Goal: Task Accomplishment & Management: Use online tool/utility

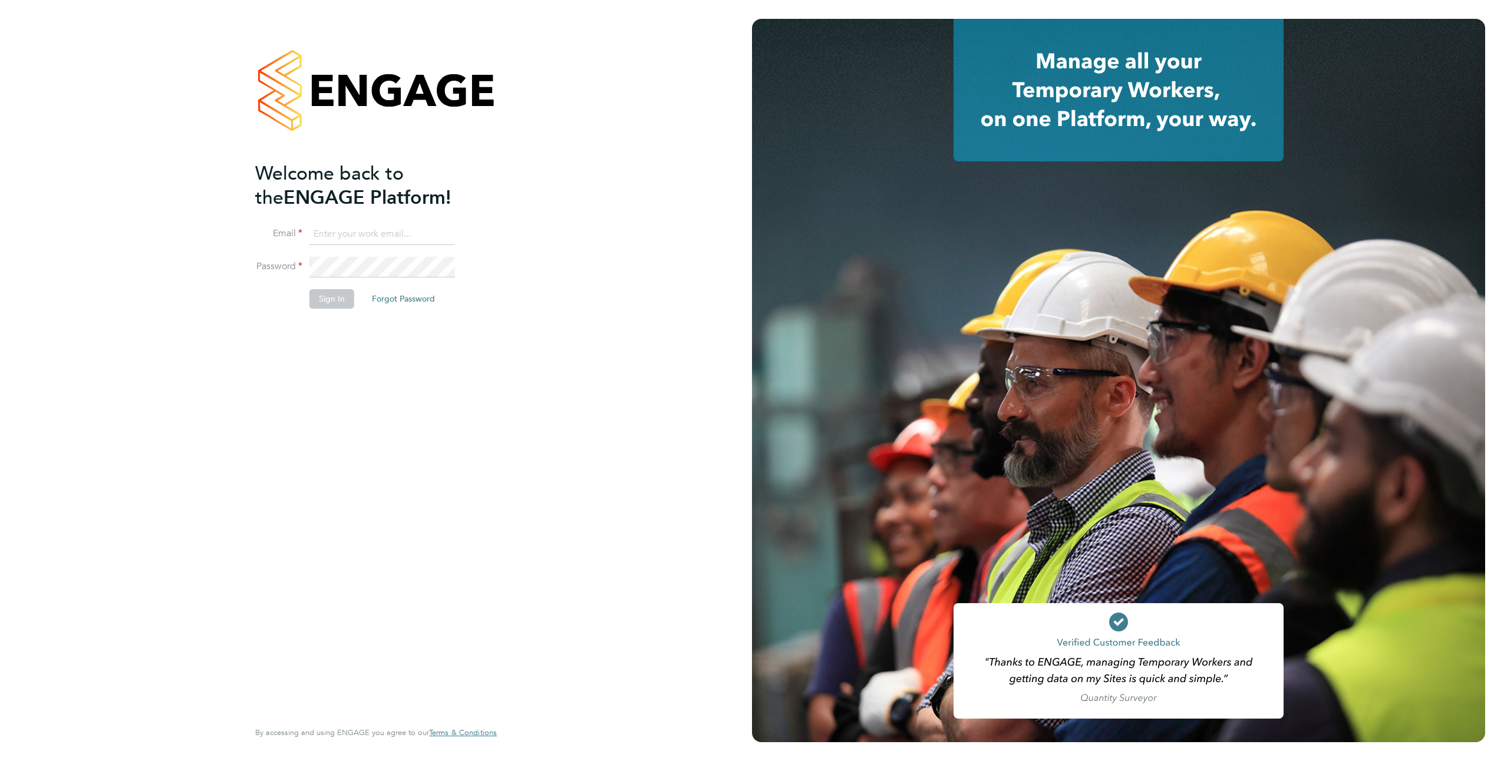
type input "suzanna.masters@brightonandhovealbion.com"
click at [334, 301] on button "Sign In" at bounding box center [331, 298] width 45 height 19
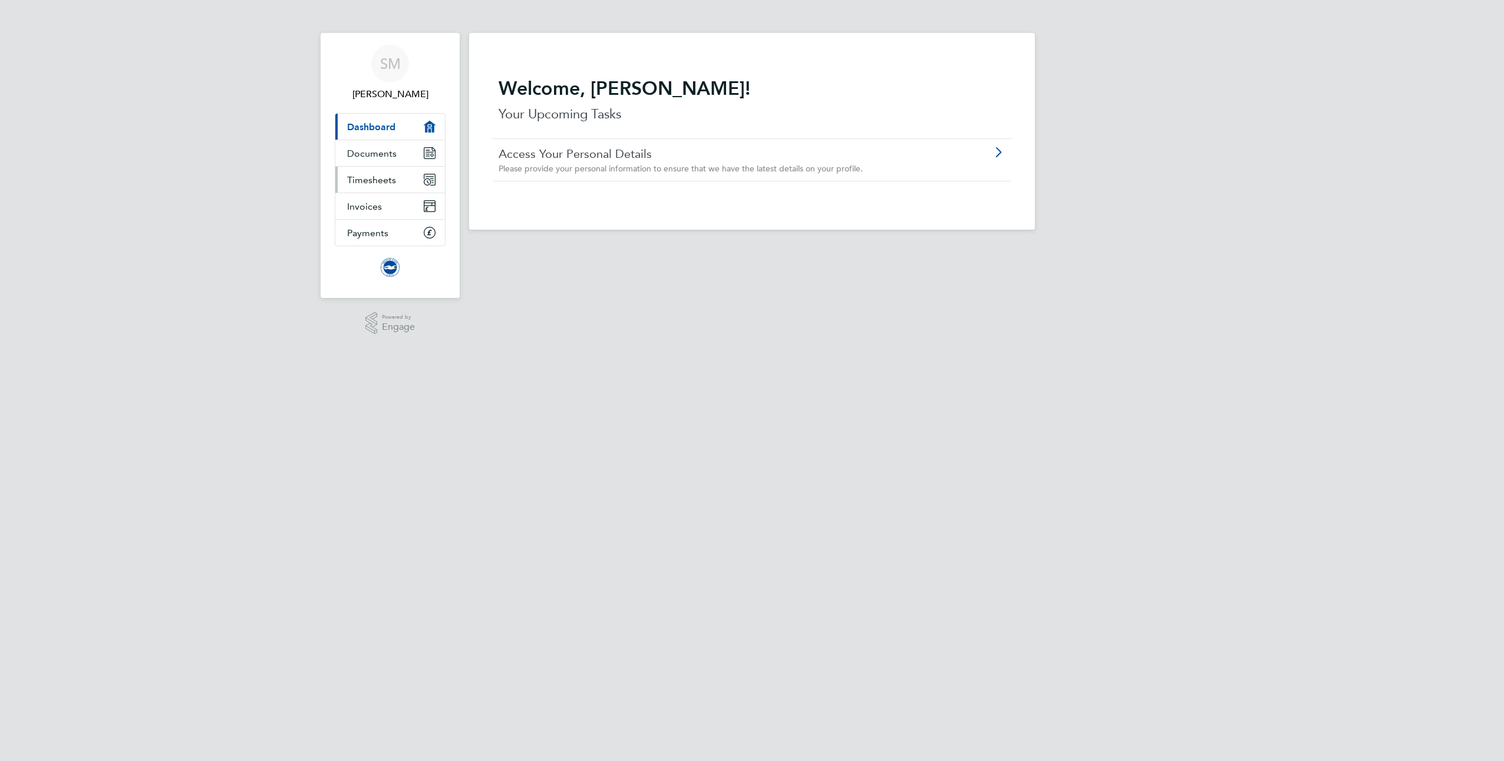
click at [351, 177] on span "Timesheets" at bounding box center [371, 179] width 49 height 11
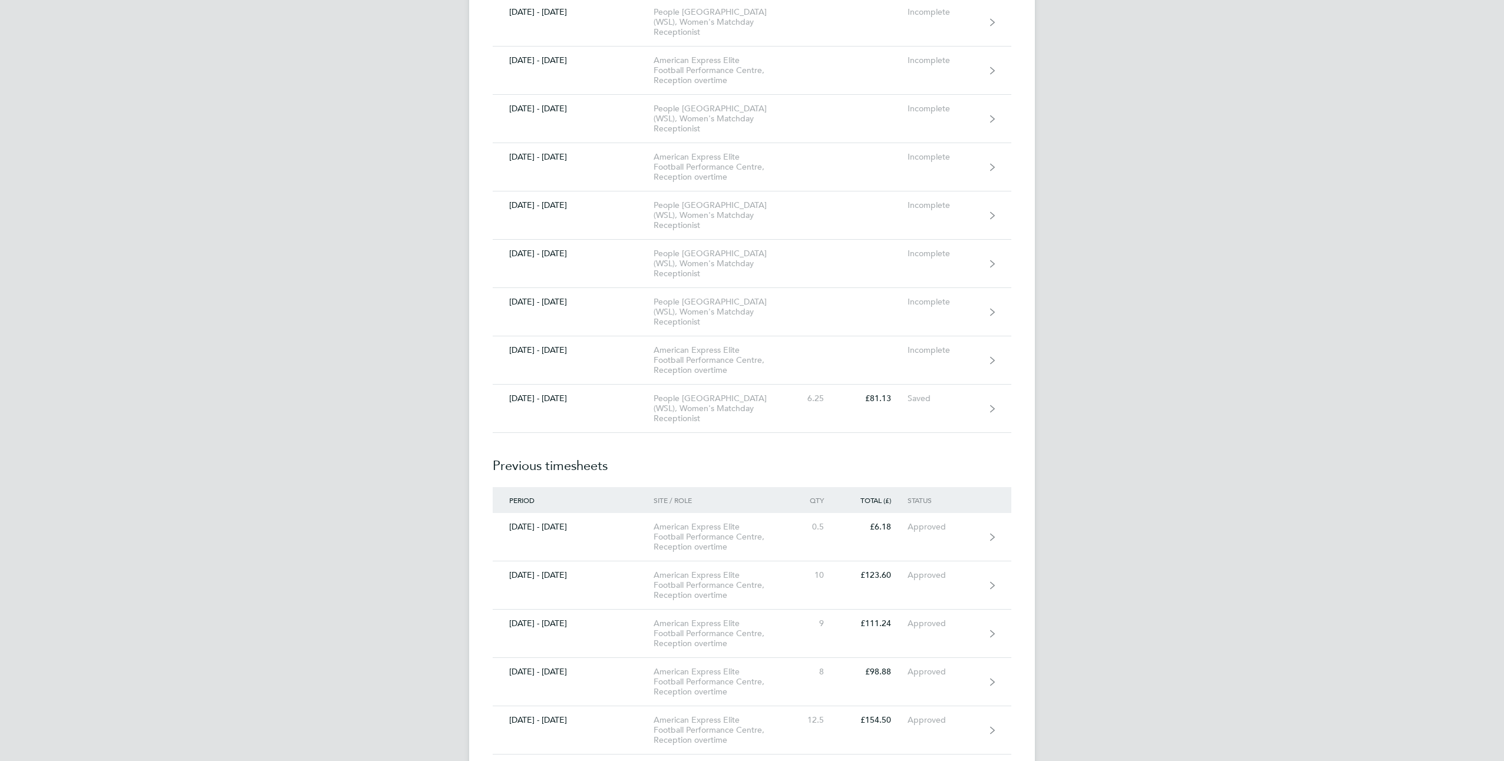
scroll to position [471, 0]
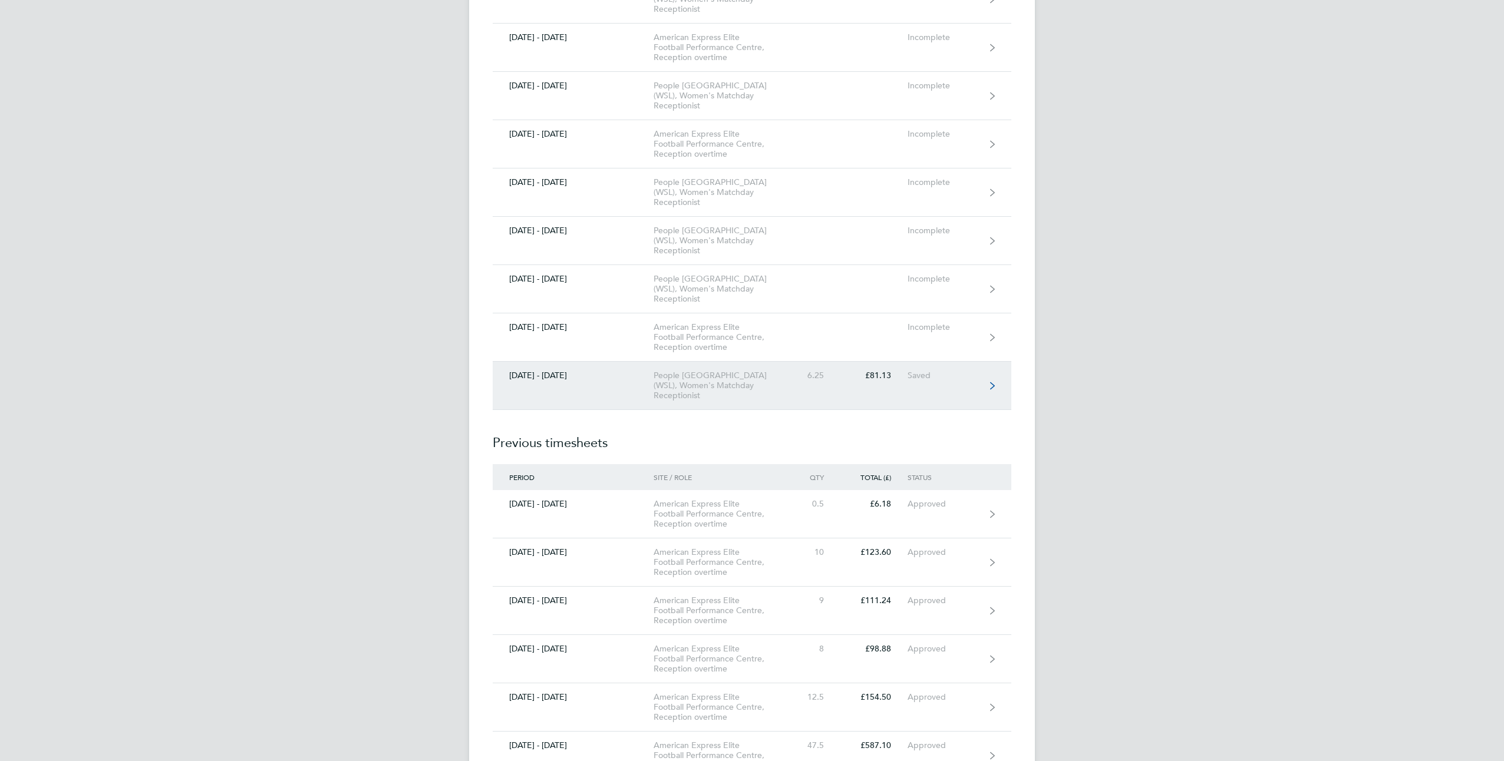
click at [719, 380] on div "People [GEOGRAPHIC_DATA] (WSL), Women's Matchday Receptionist" at bounding box center [720, 386] width 135 height 30
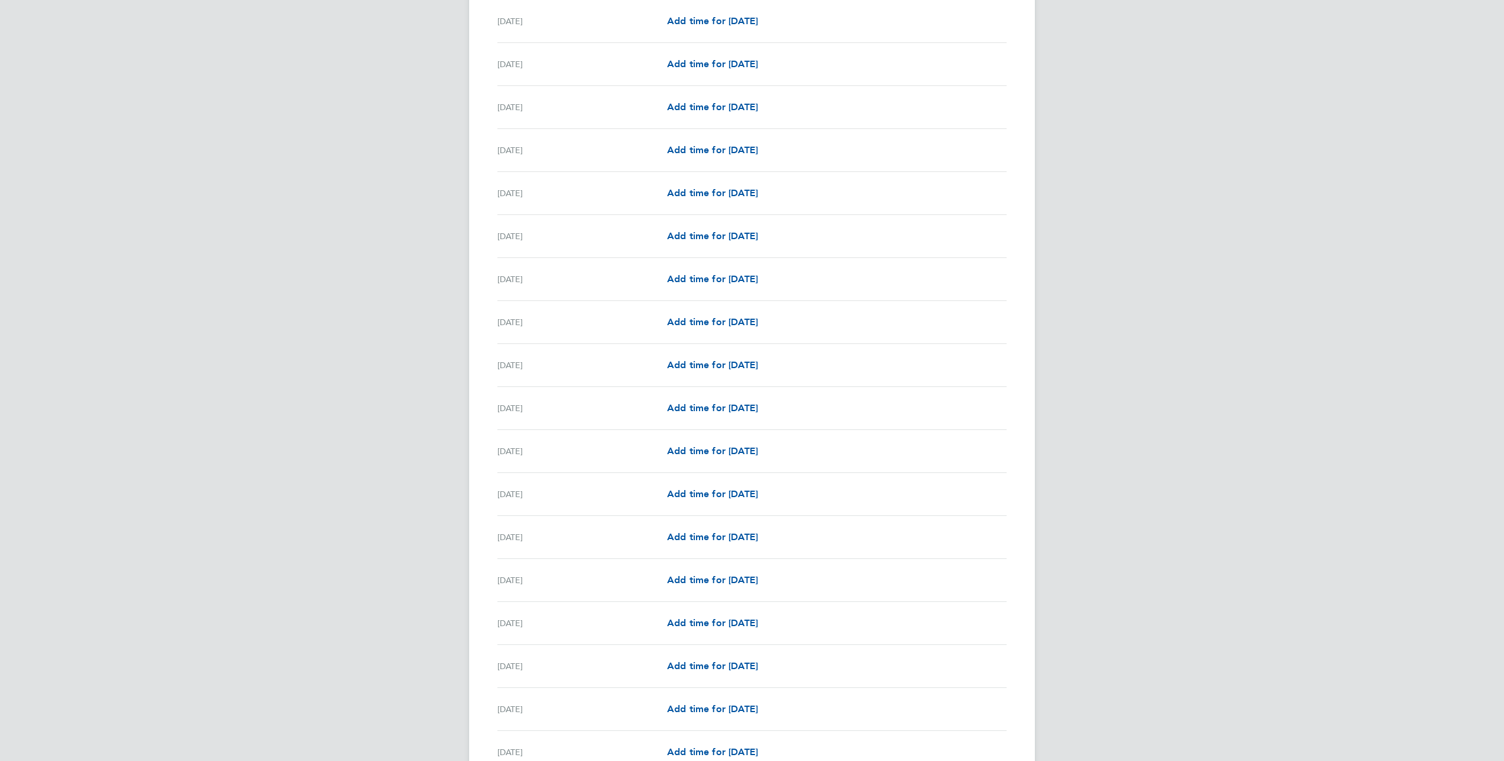
scroll to position [984, 0]
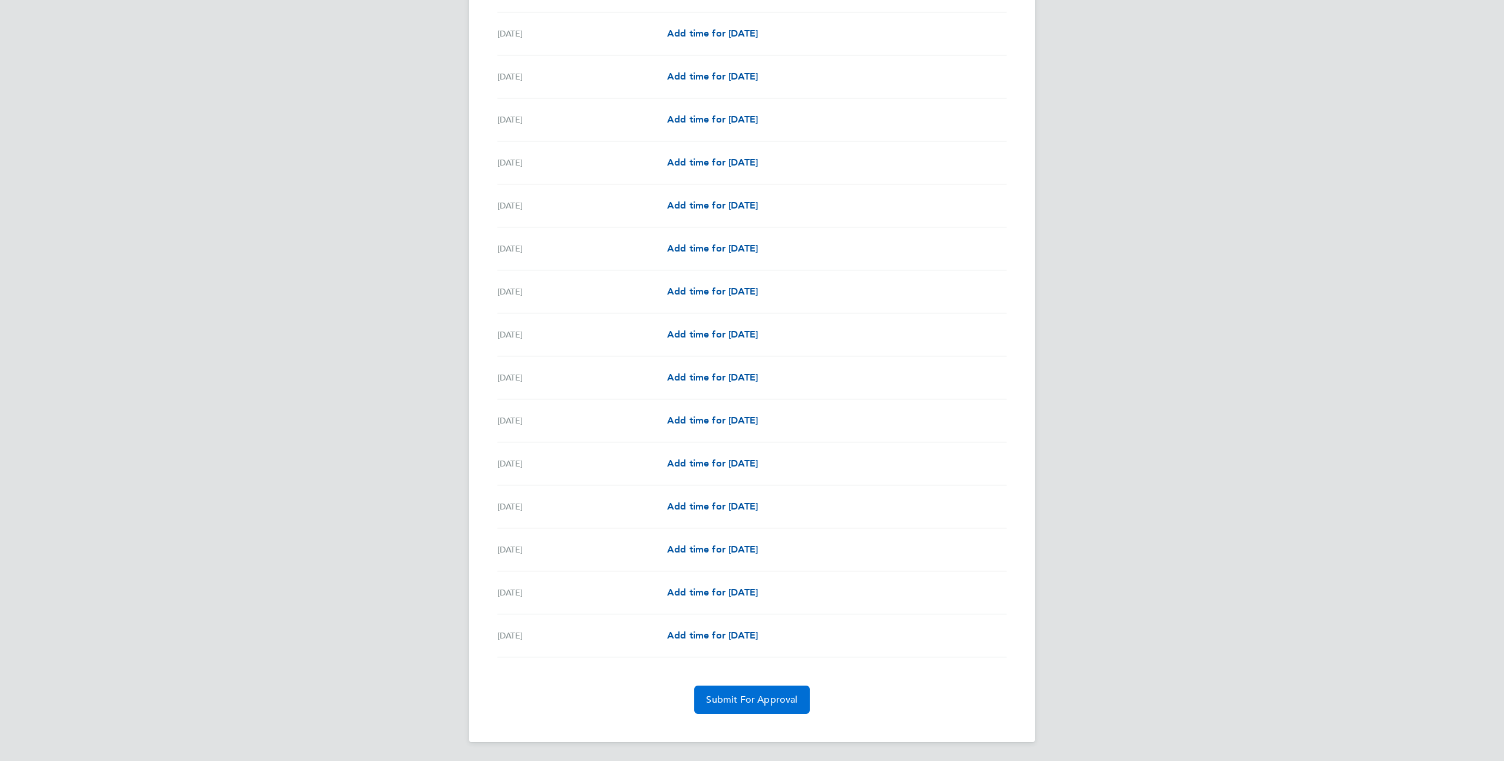
click at [768, 699] on span "Submit For Approval" at bounding box center [751, 700] width 91 height 12
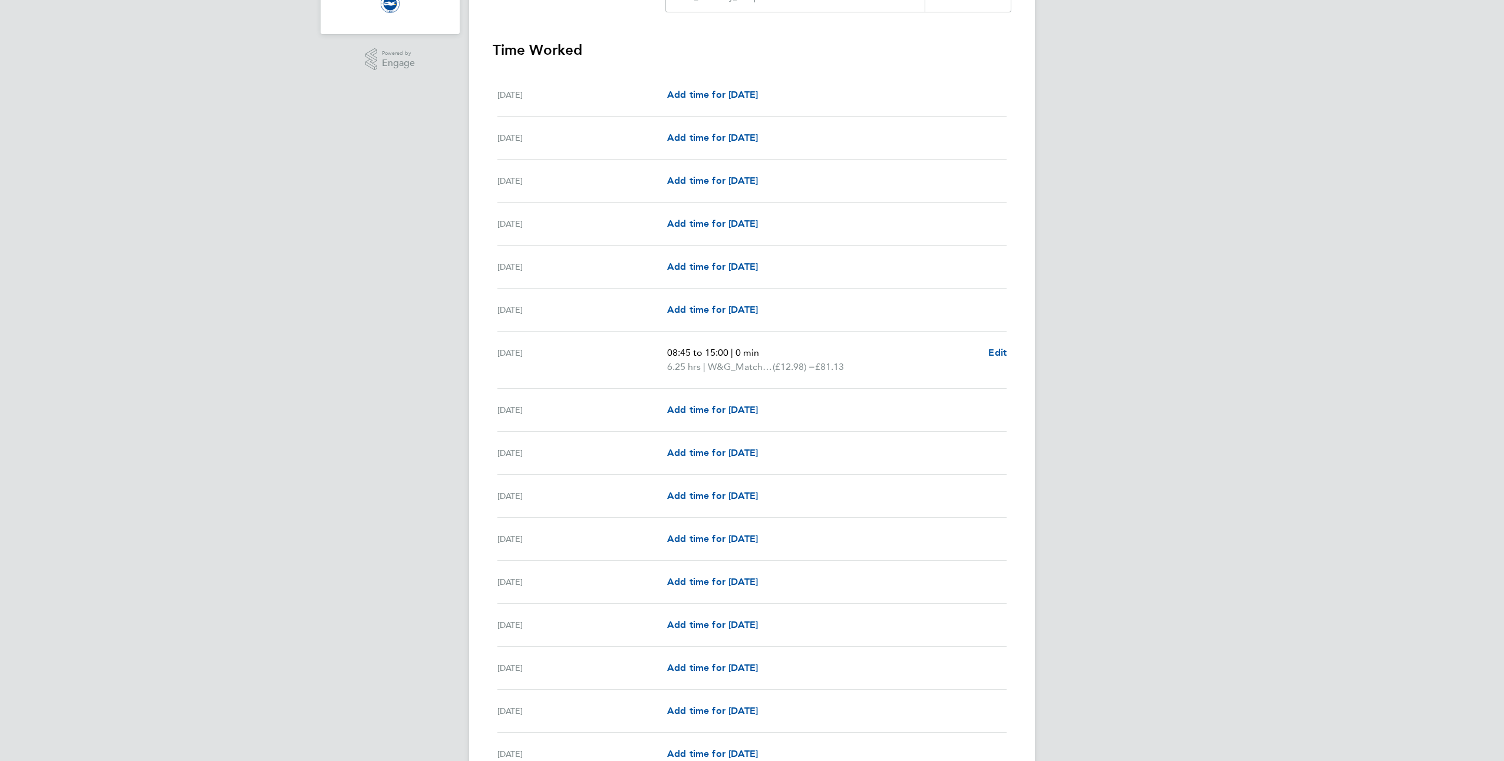
scroll to position [0, 0]
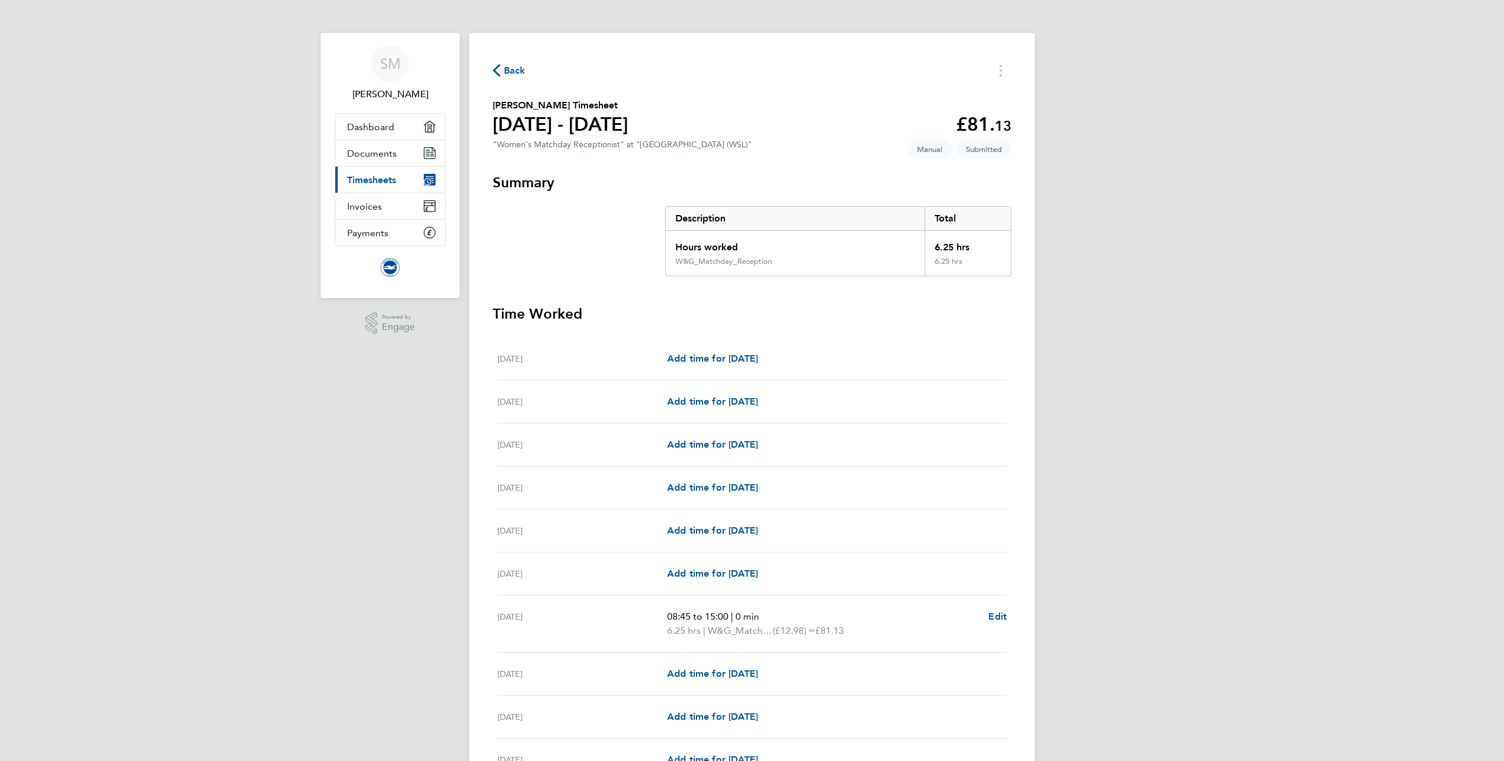
click at [509, 71] on span "Back" at bounding box center [515, 71] width 22 height 14
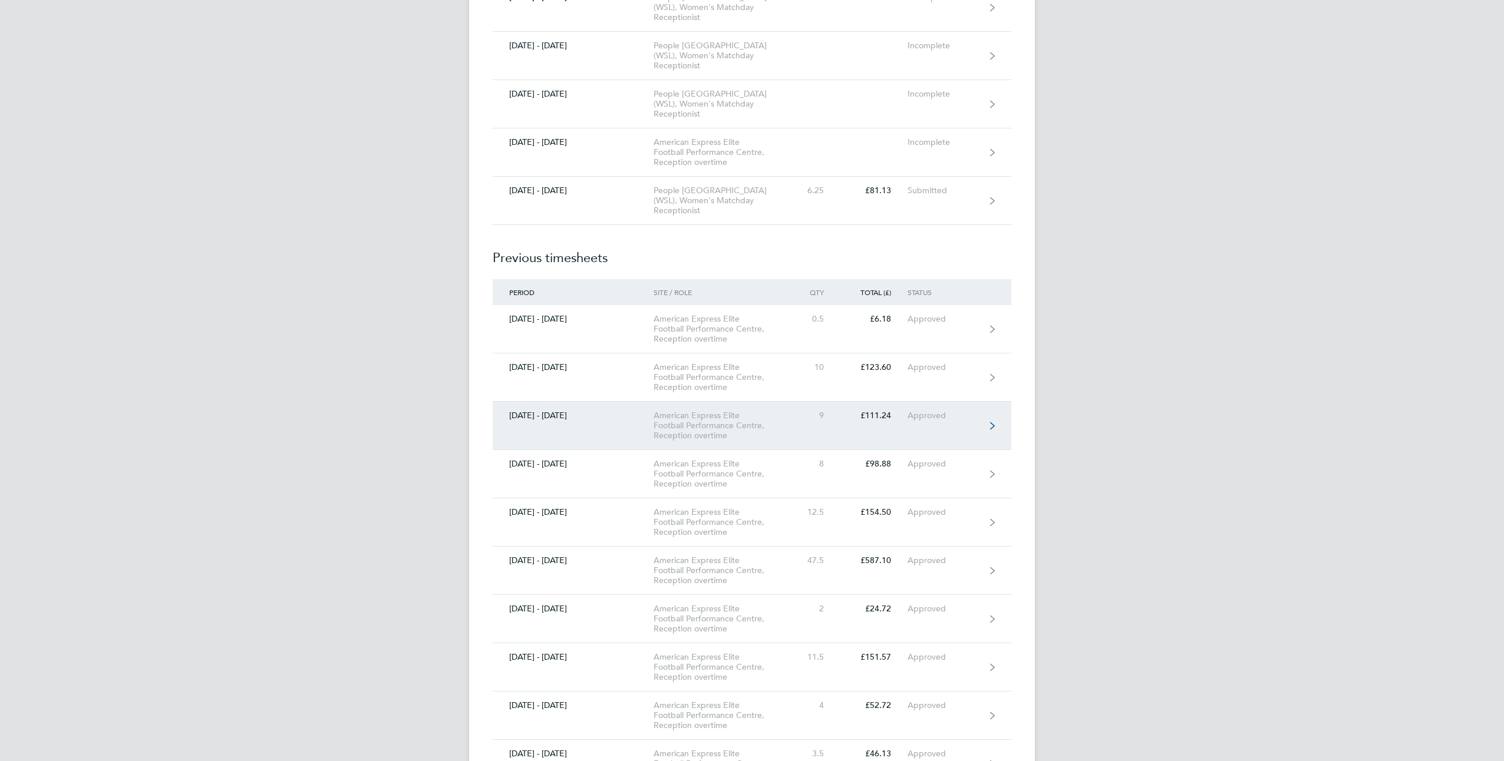
scroll to position [437, 0]
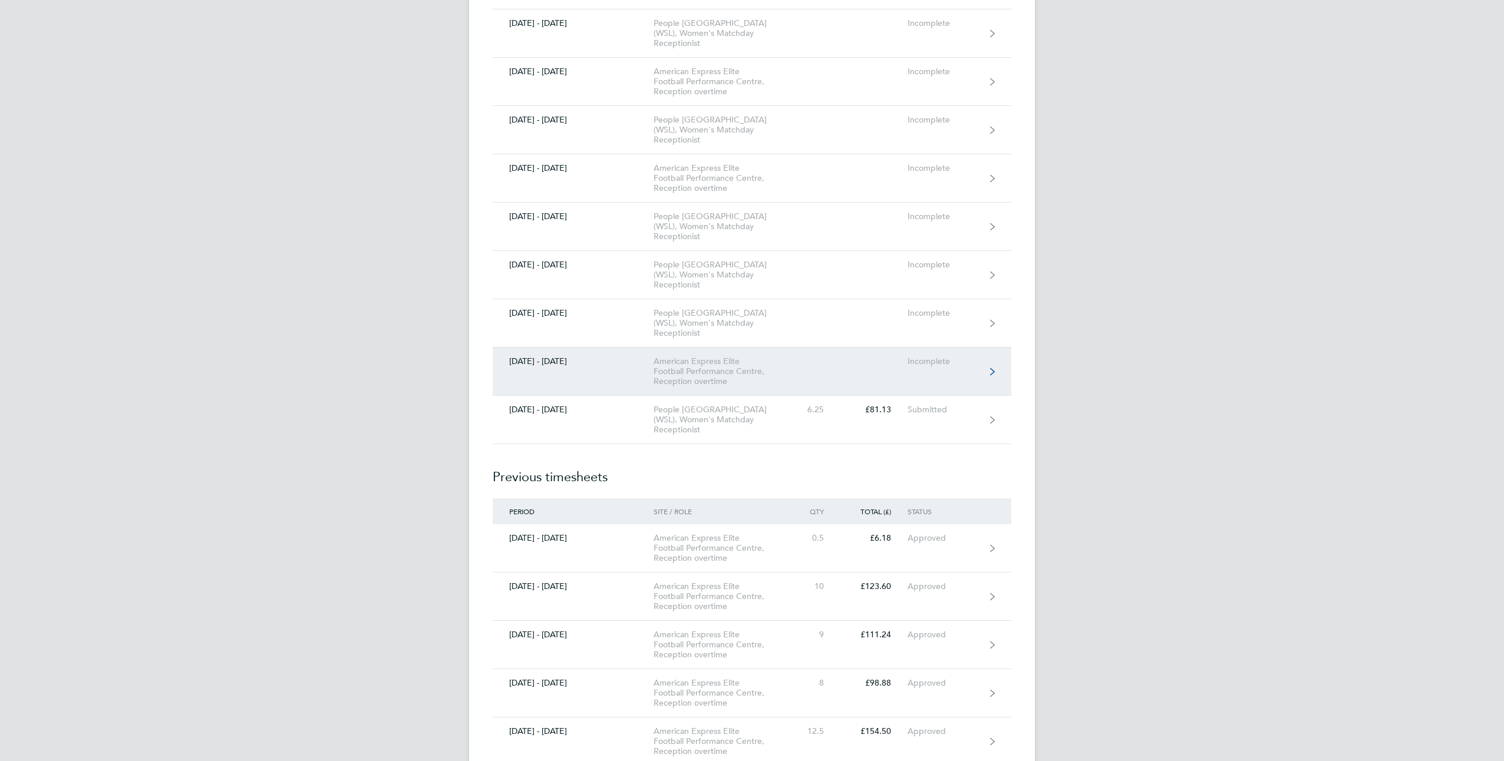
click at [683, 378] on div "American Express Elite Football Performance Centre, Reception overtime" at bounding box center [720, 371] width 135 height 30
